Goal: Navigation & Orientation: Find specific page/section

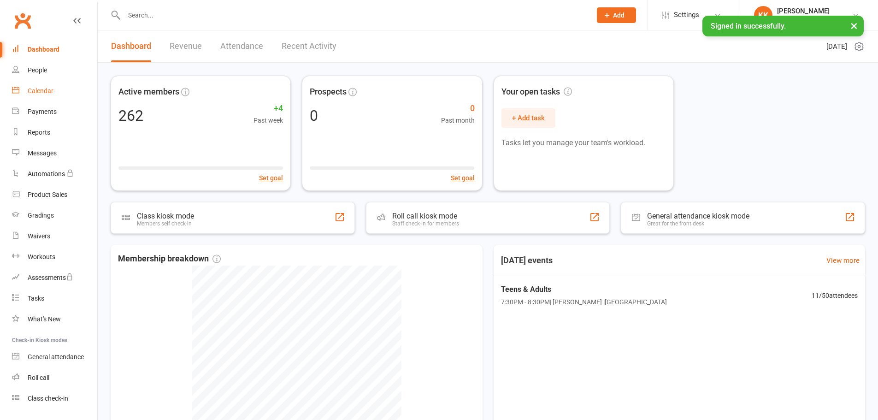
click at [47, 92] on div "Calendar" at bounding box center [41, 90] width 26 height 7
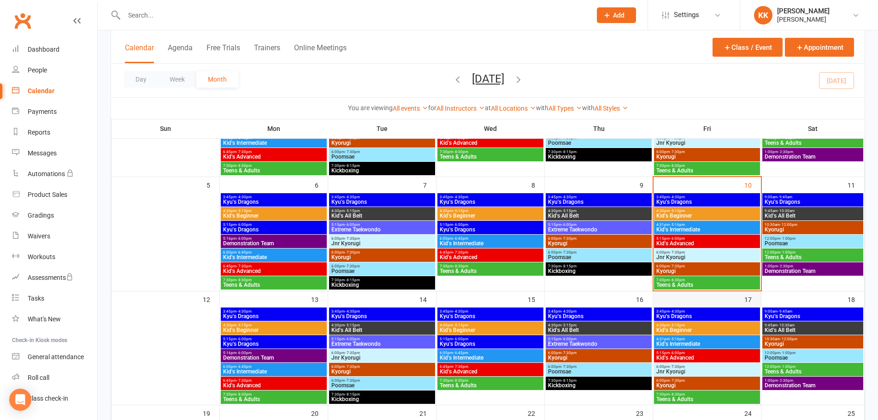
scroll to position [138, 0]
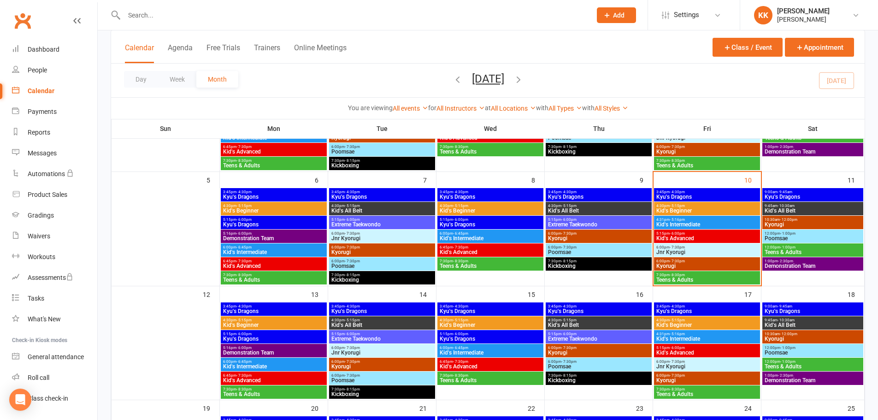
click at [691, 194] on span "Kyu's Dragons" at bounding box center [707, 197] width 102 height 6
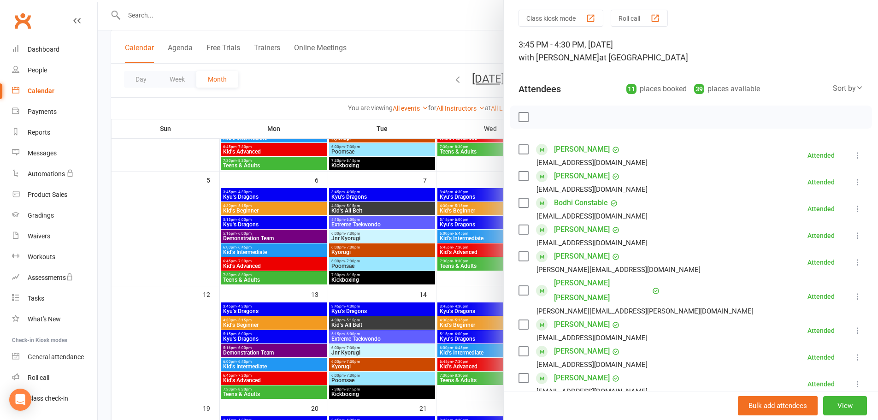
scroll to position [46, 0]
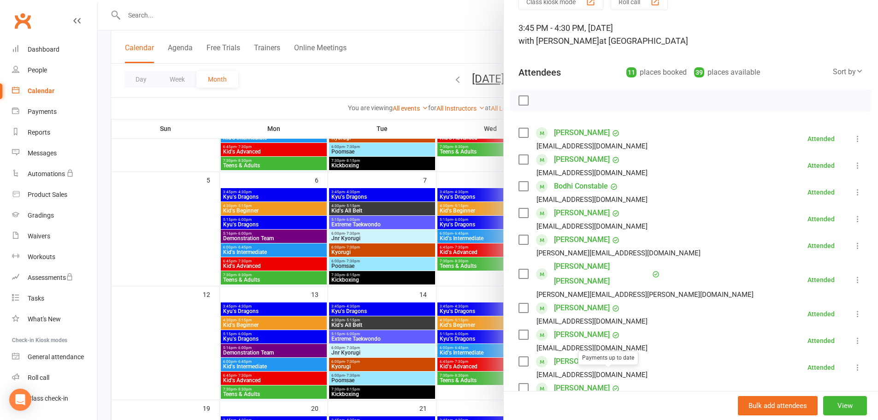
click at [588, 381] on link "[PERSON_NAME]" at bounding box center [582, 388] width 56 height 15
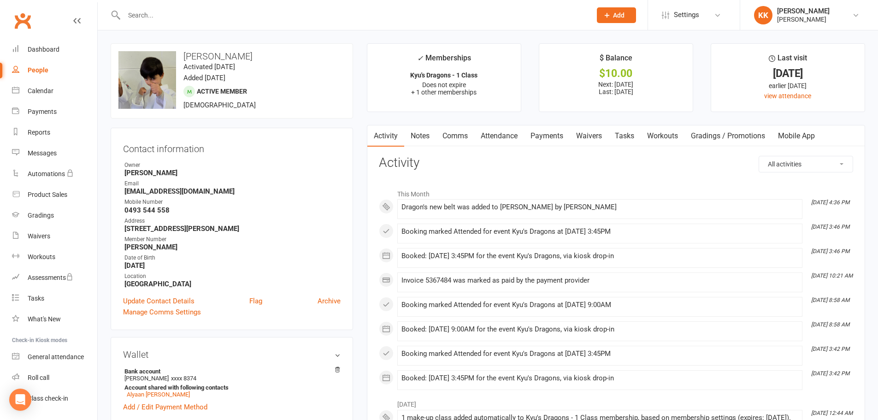
click at [137, 12] on input "text" at bounding box center [353, 15] width 464 height 13
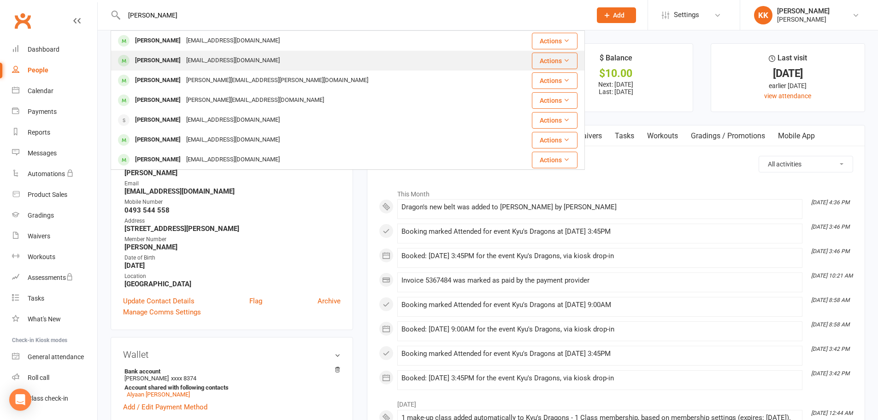
type input "[PERSON_NAME]"
click at [174, 59] on div "[PERSON_NAME]" at bounding box center [157, 60] width 51 height 13
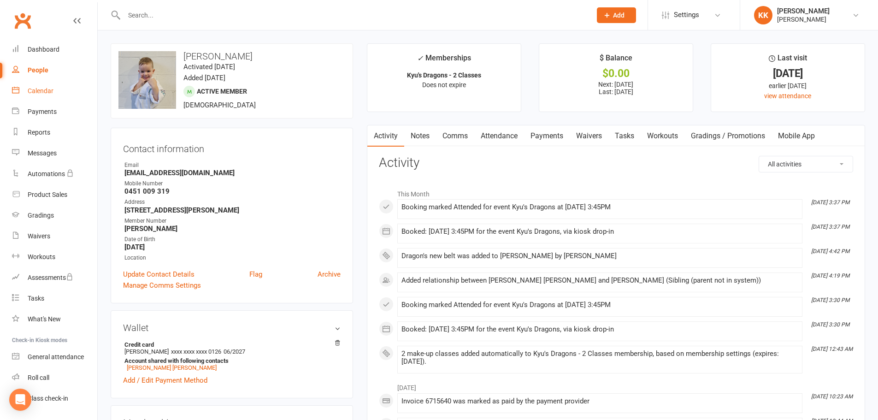
click at [47, 90] on div "Calendar" at bounding box center [41, 90] width 26 height 7
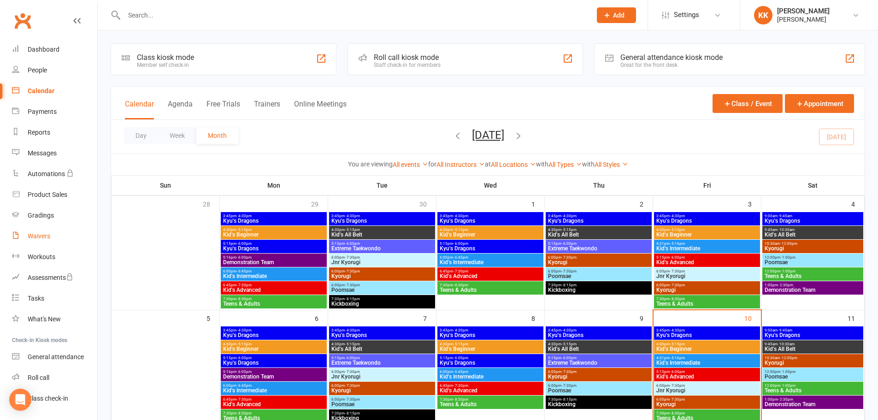
click at [44, 236] on div "Waivers" at bounding box center [39, 235] width 23 height 7
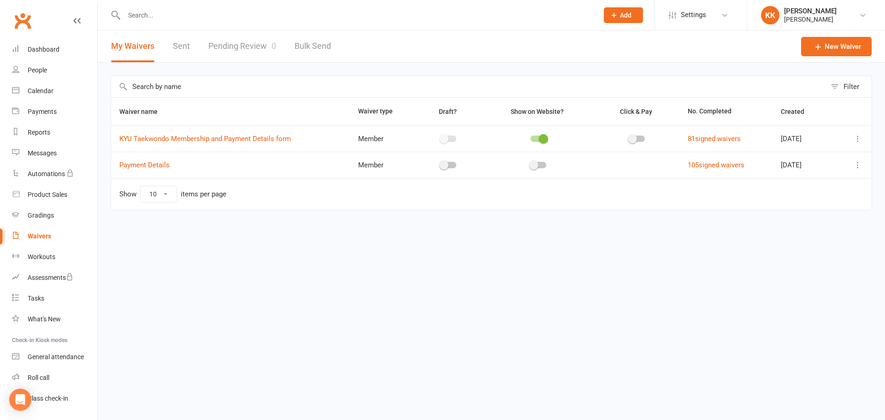
click at [242, 47] on link "Pending Review 0" at bounding box center [242, 46] width 68 height 32
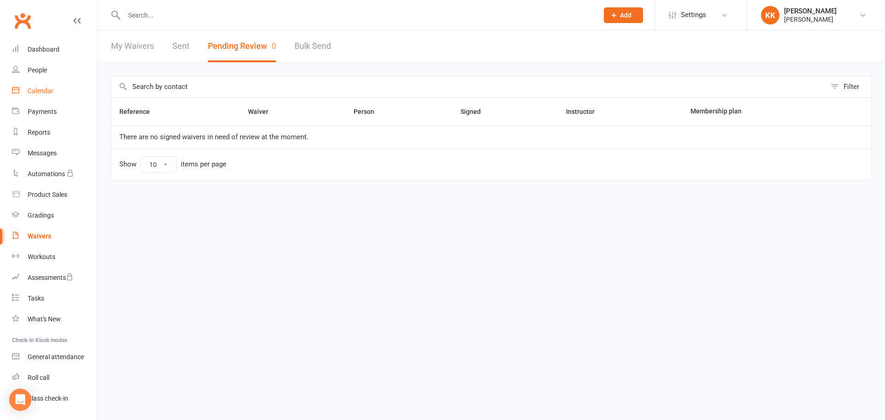
click at [35, 90] on div "Calendar" at bounding box center [41, 90] width 26 height 7
